Goal: Complete application form

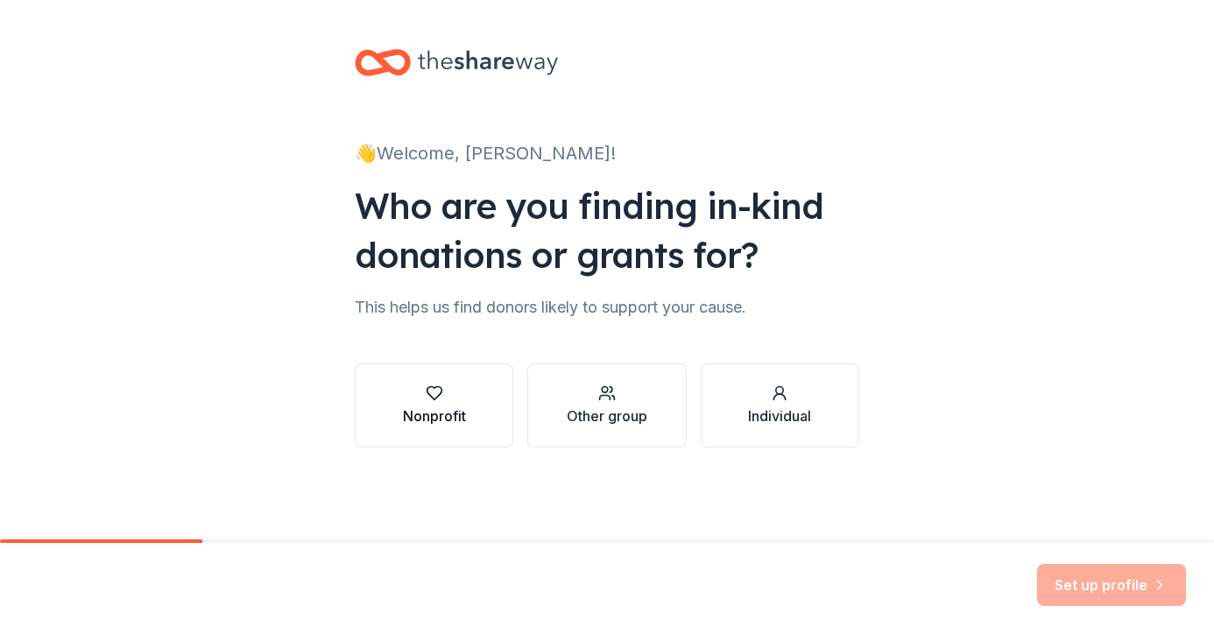
click at [447, 366] on button "Nonprofit" at bounding box center [434, 406] width 159 height 84
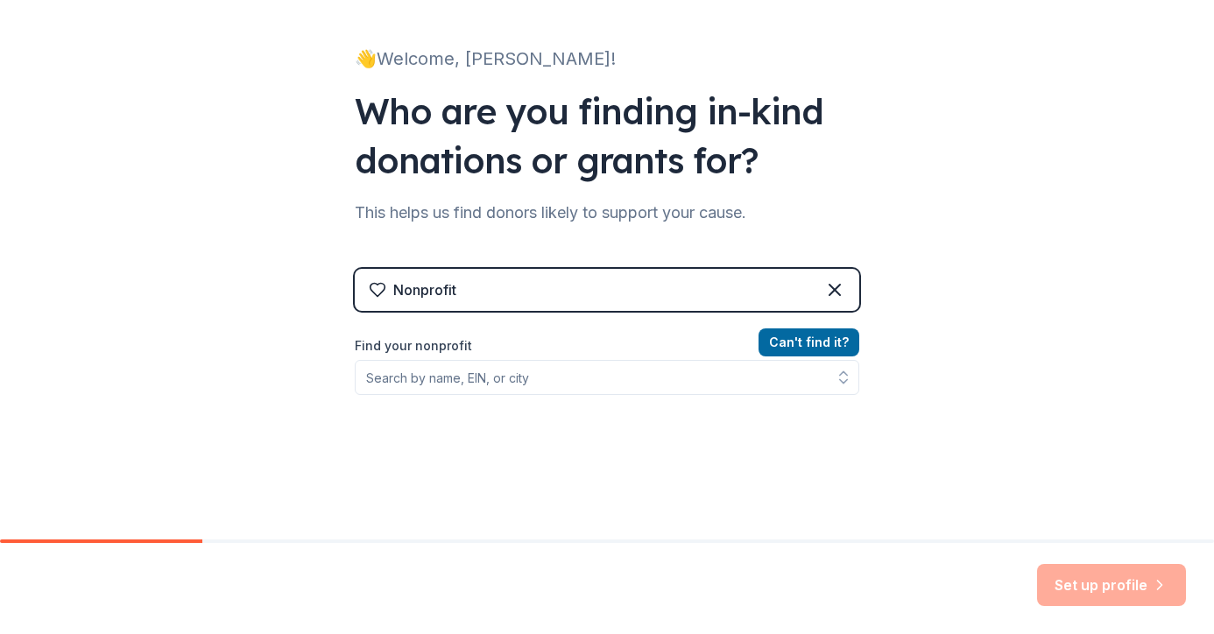
scroll to position [101, 0]
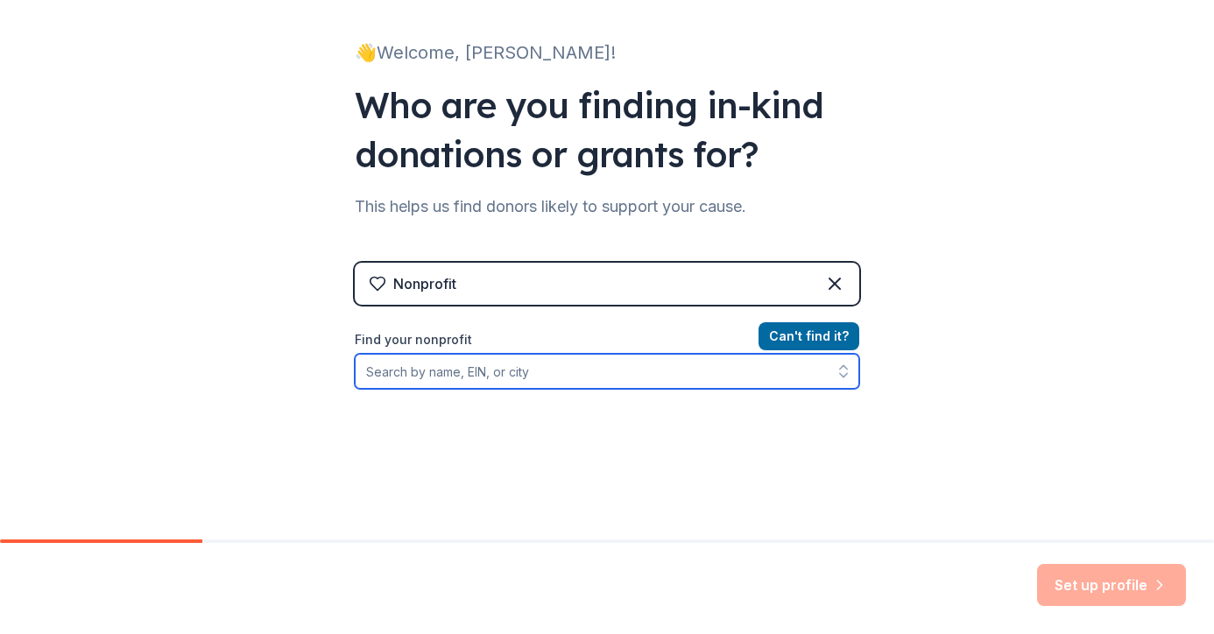
click at [490, 368] on input "Find your nonprofit" at bounding box center [607, 371] width 505 height 35
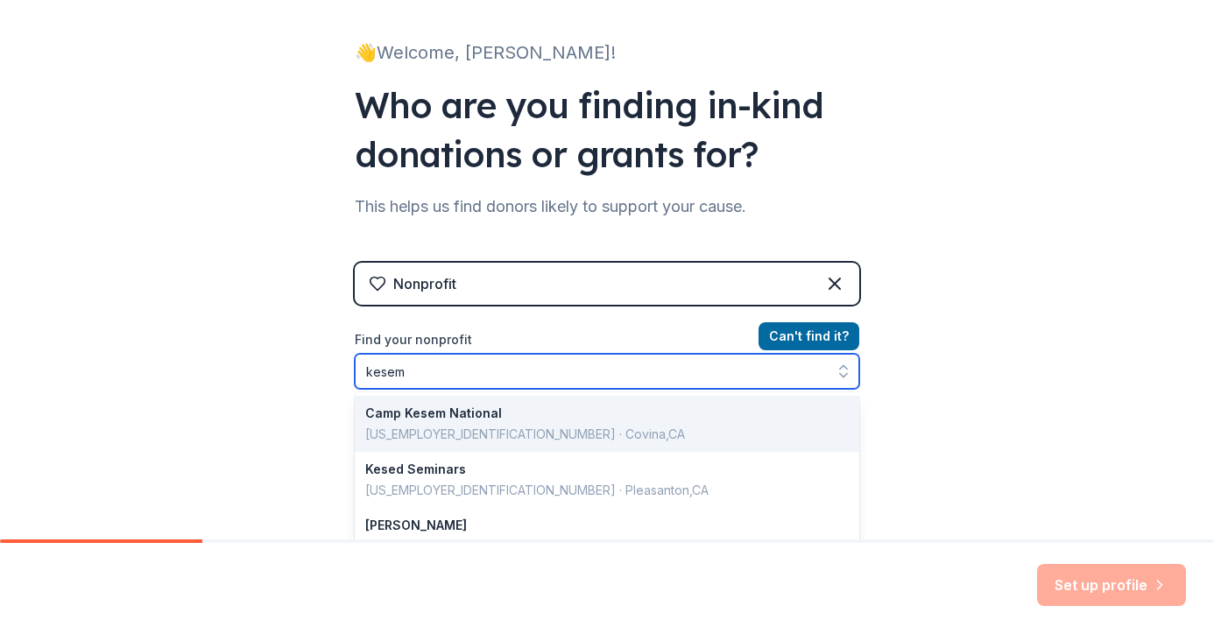
scroll to position [0, 0]
type input "[PERSON_NAME]"
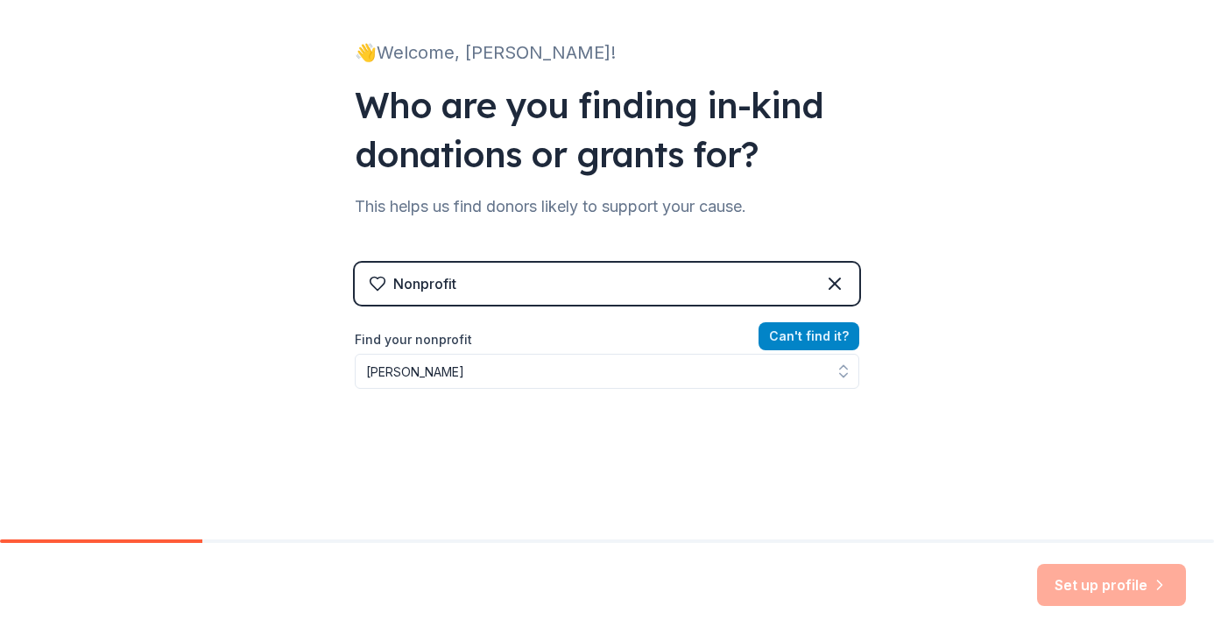
click at [765, 342] on button "Can ' t find it?" at bounding box center [809, 336] width 101 height 28
click at [816, 337] on button "Can ' t find it?" at bounding box center [809, 336] width 101 height 28
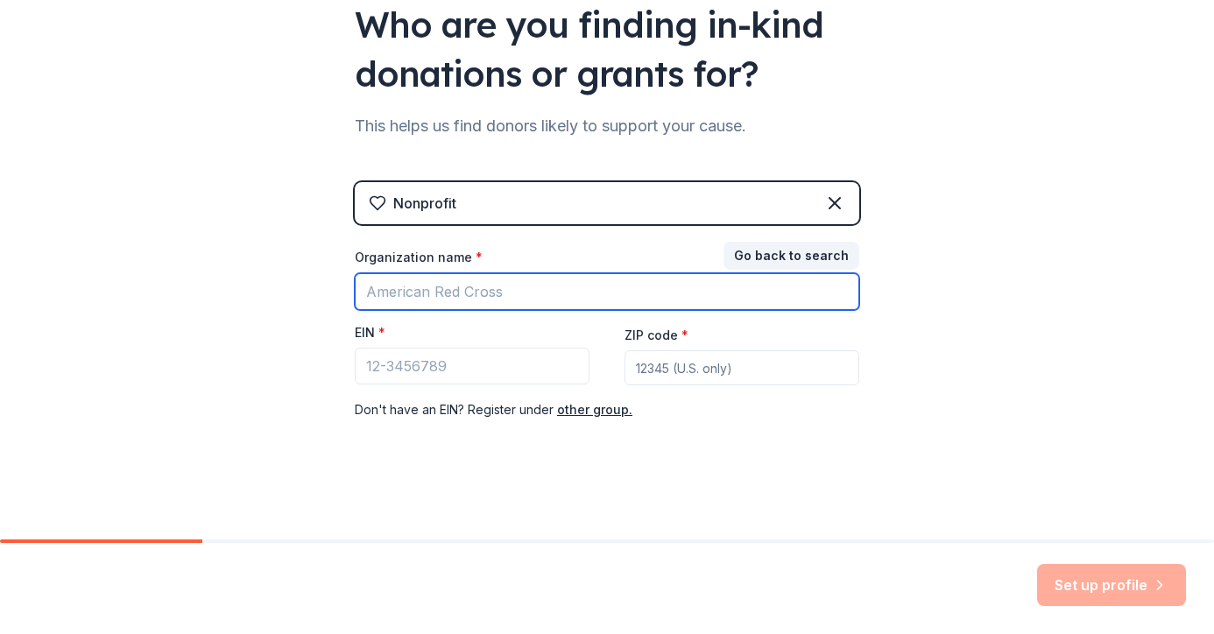
scroll to position [180, 0]
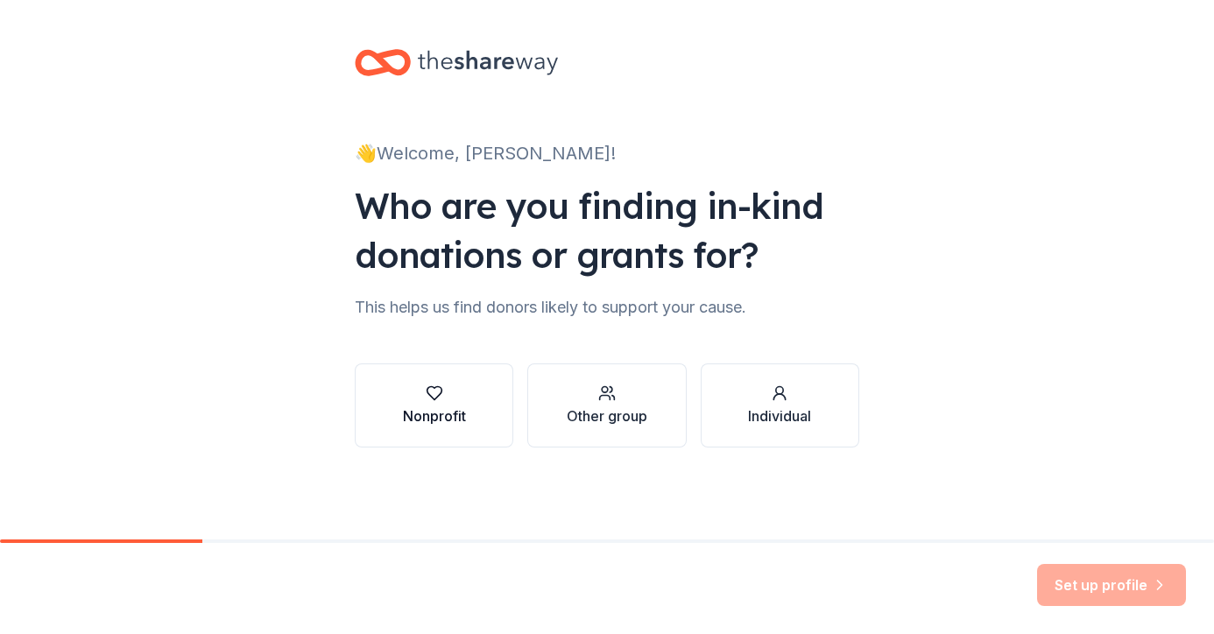
click at [444, 416] on div "Nonprofit" at bounding box center [434, 416] width 63 height 21
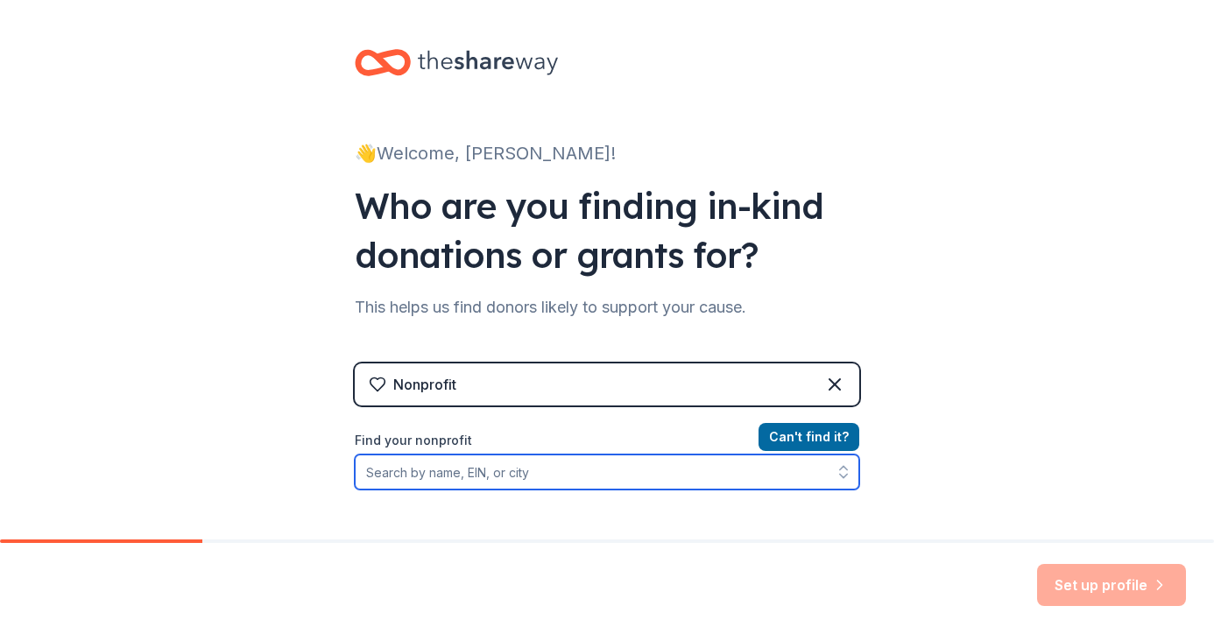
click at [477, 469] on input "Find your nonprofit" at bounding box center [607, 472] width 505 height 35
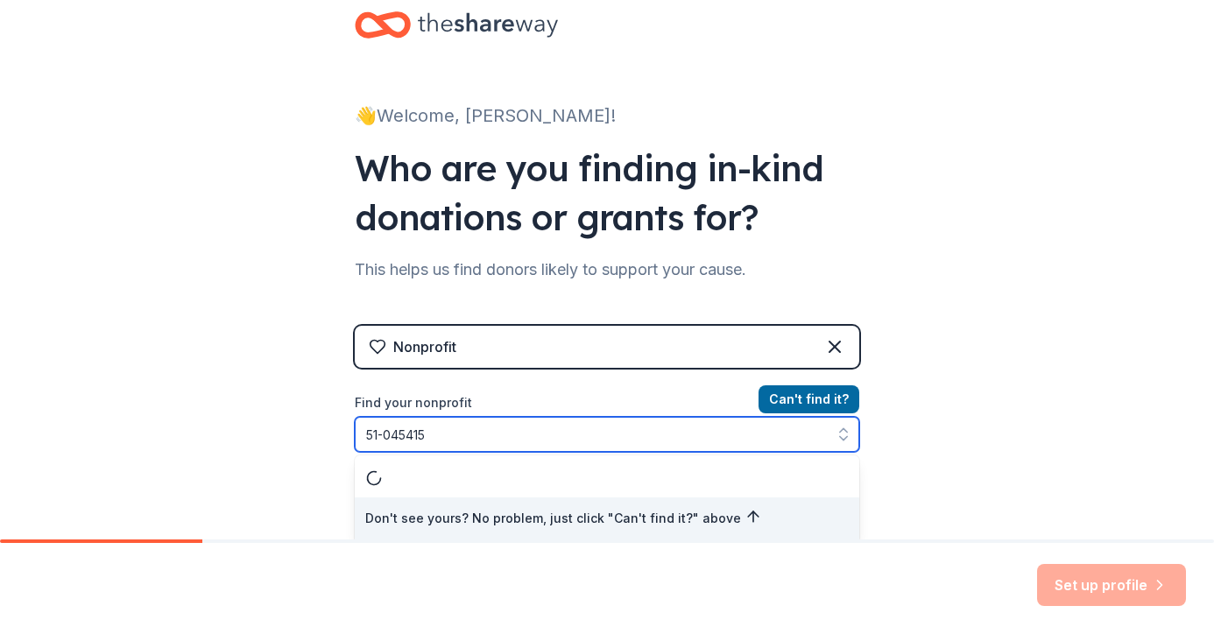
type input "[US_EMPLOYER_IDENTIFICATION_NUMBER]"
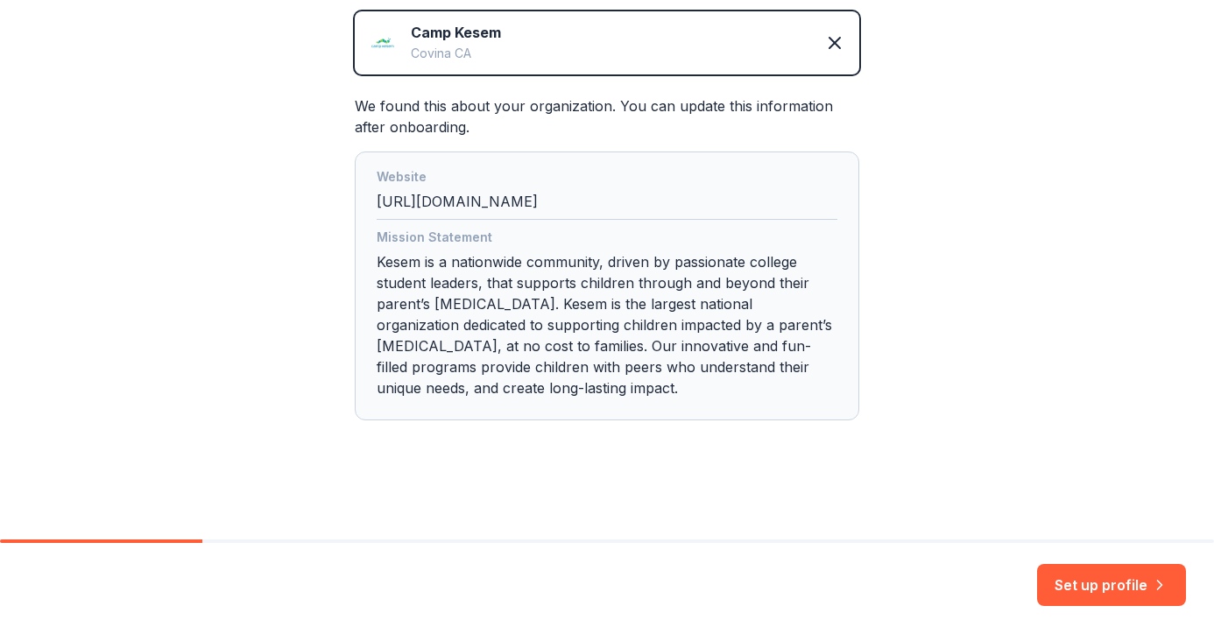
scroll to position [415, 0]
click at [1102, 584] on button "Set up profile" at bounding box center [1111, 585] width 149 height 42
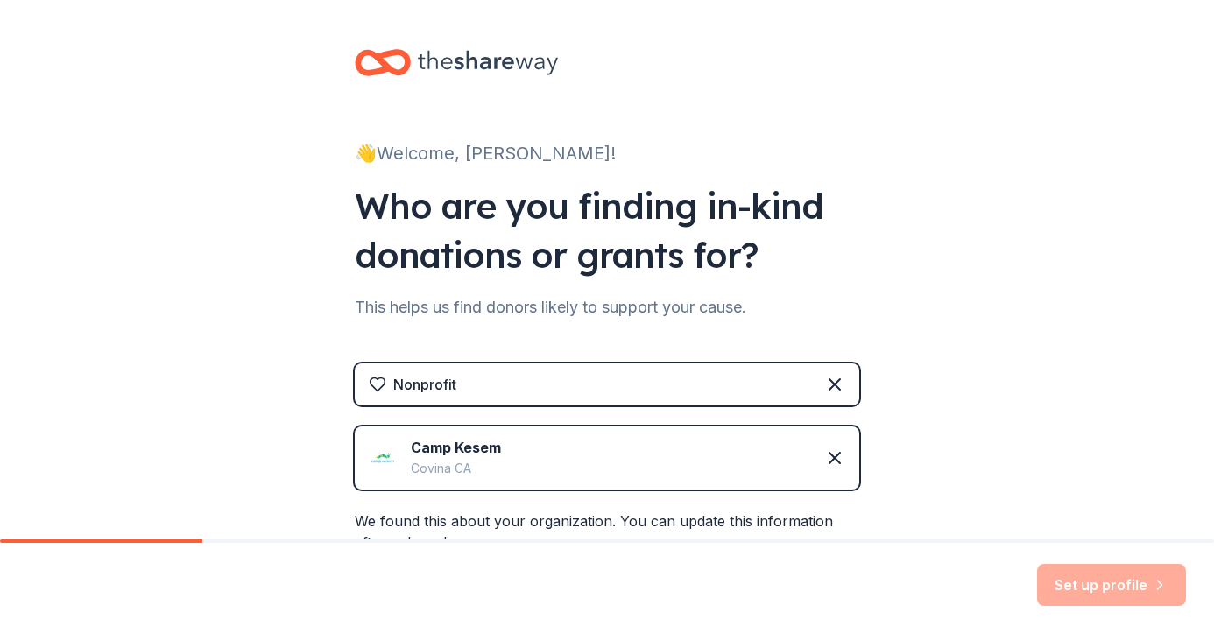
scroll to position [0, 0]
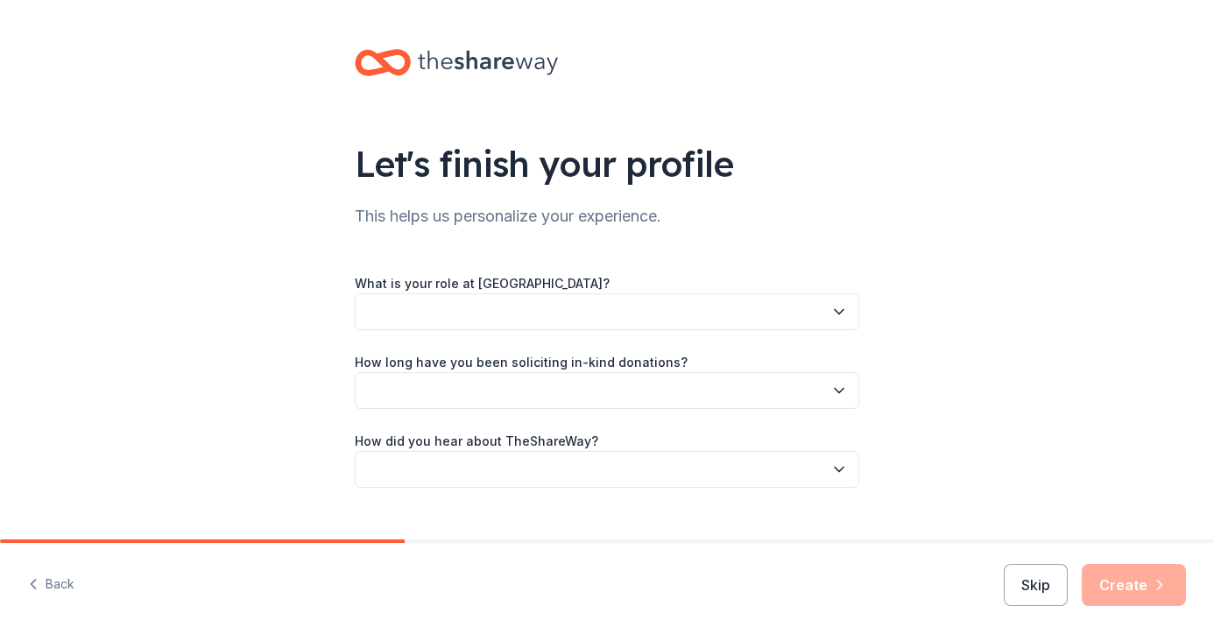
click at [752, 307] on button "button" at bounding box center [607, 311] width 505 height 37
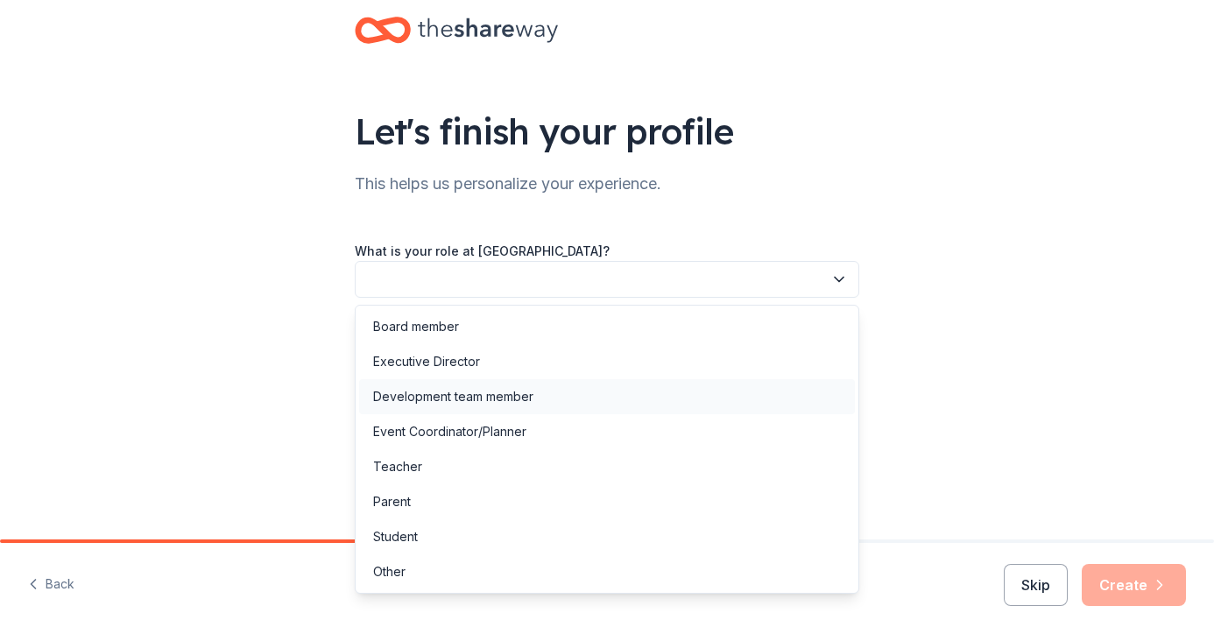
scroll to position [32, 0]
click at [711, 417] on div "Event Coordinator/Planner" at bounding box center [607, 431] width 496 height 35
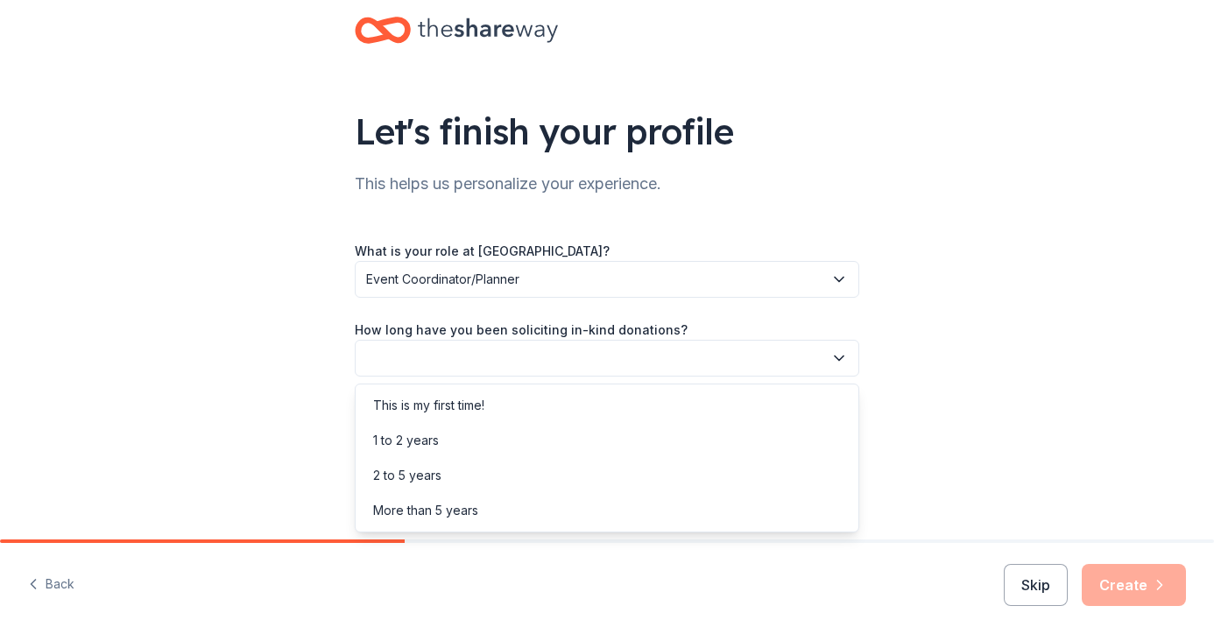
click at [723, 358] on button "button" at bounding box center [607, 358] width 505 height 37
click at [714, 396] on div "This is my first time!" at bounding box center [607, 405] width 496 height 35
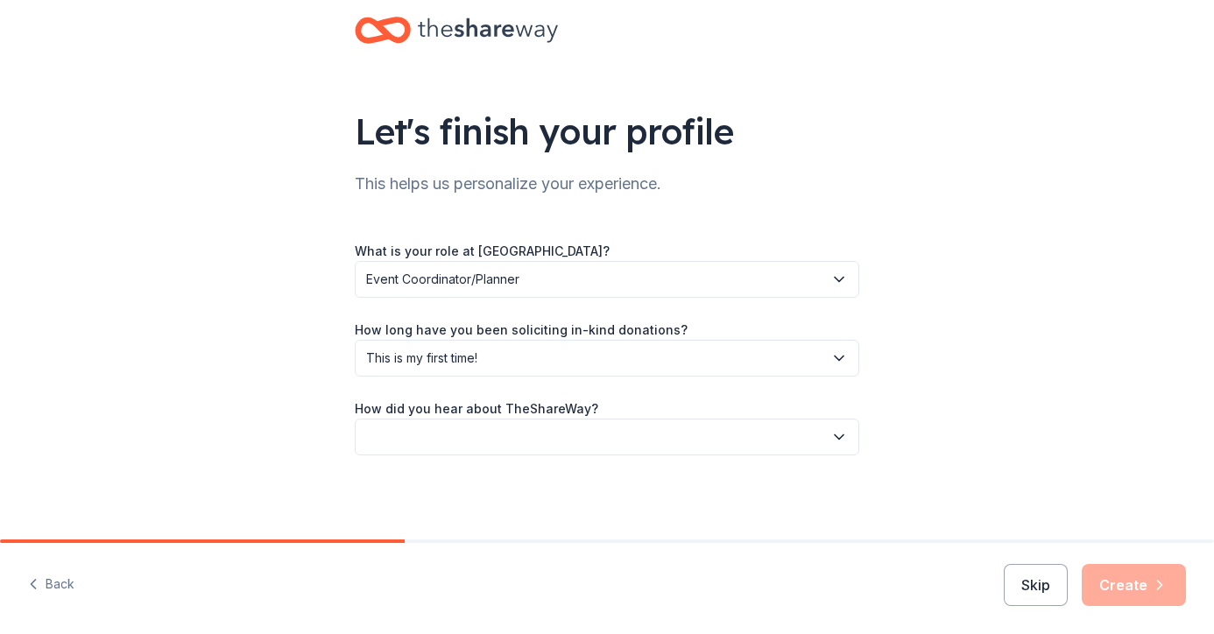
click at [702, 430] on button "button" at bounding box center [607, 437] width 505 height 37
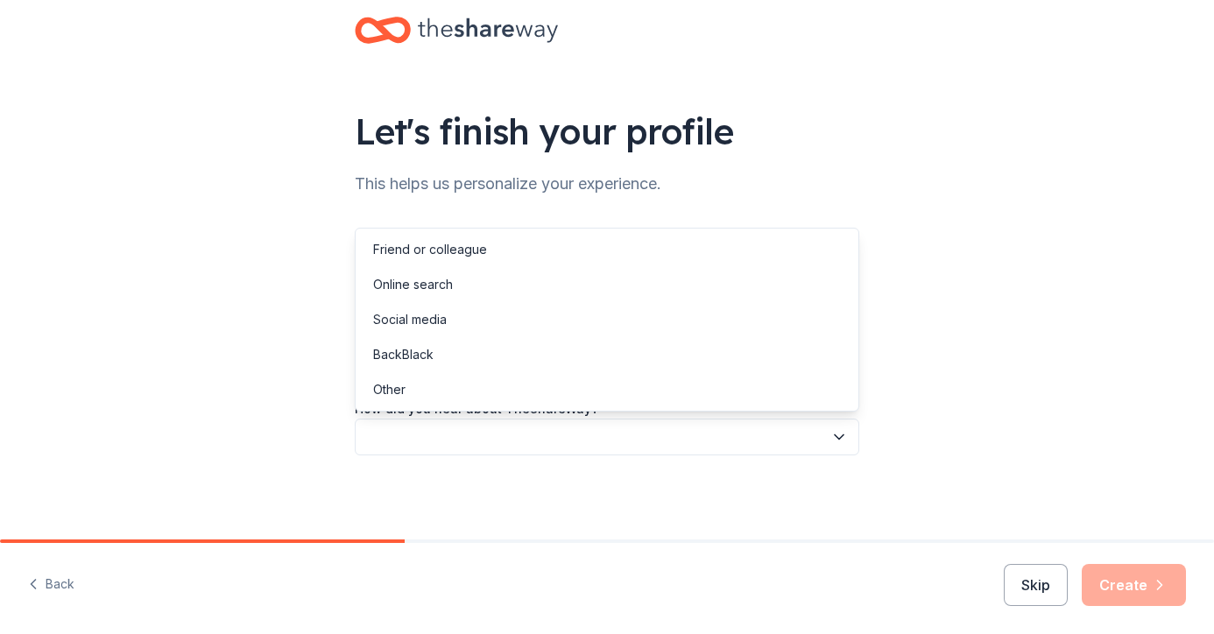
click at [743, 146] on div "Let's finish your profile This helps us personalize your experience. What is yo…" at bounding box center [607, 254] width 561 height 572
